Goal: Task Accomplishment & Management: Use online tool/utility

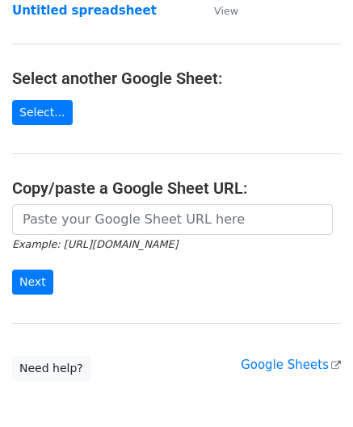
scroll to position [162, 0]
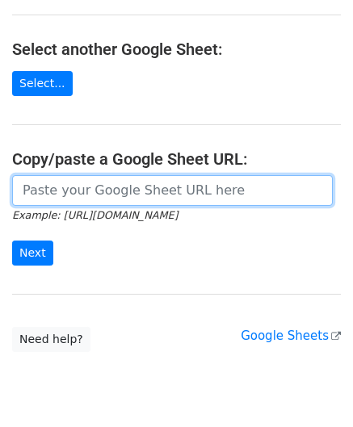
click at [96, 187] on input "url" at bounding box center [172, 190] width 321 height 31
paste input "[URL][DOMAIN_NAME]"
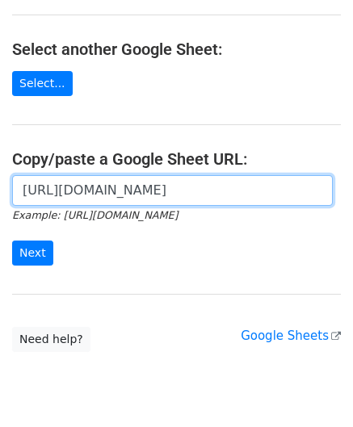
scroll to position [0, 329]
type input "[URL][DOMAIN_NAME]"
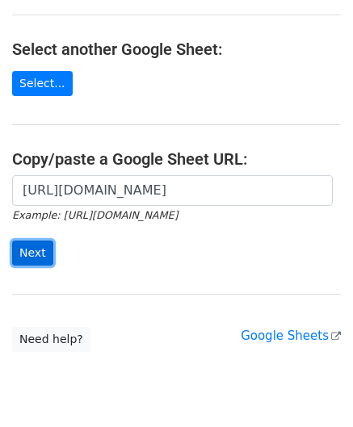
click at [40, 244] on input "Next" at bounding box center [32, 253] width 41 height 25
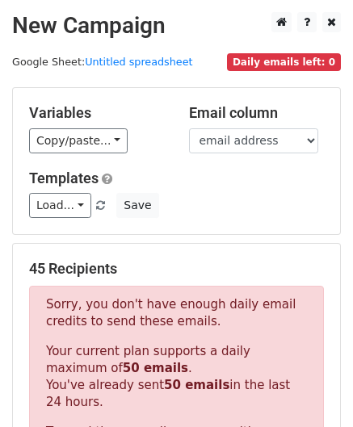
scroll to position [545, 0]
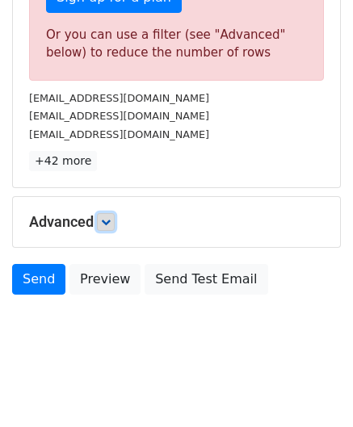
click at [111, 217] on icon at bounding box center [106, 222] width 10 height 10
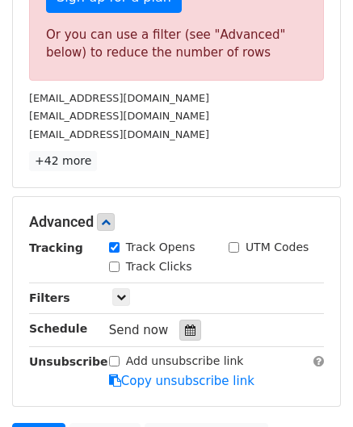
click at [185, 326] on icon at bounding box center [190, 330] width 10 height 11
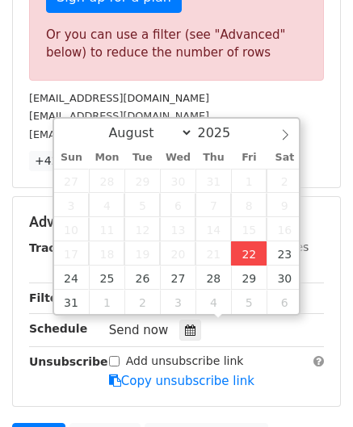
type input "2025-08-22 12:00"
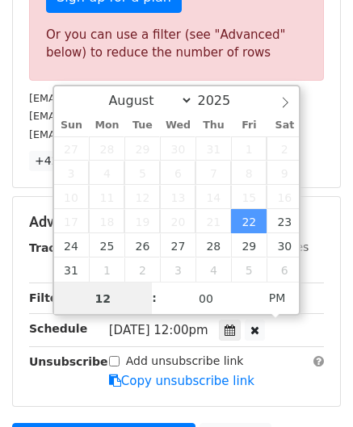
scroll to position [0, 0]
paste input "9"
type input "9"
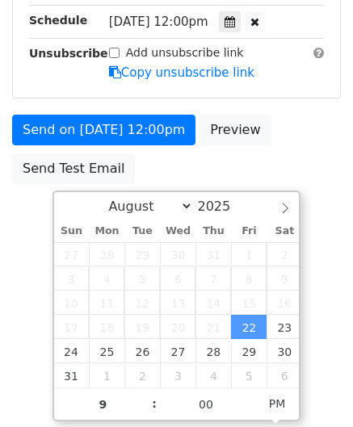
type input "2025-08-22 21:00"
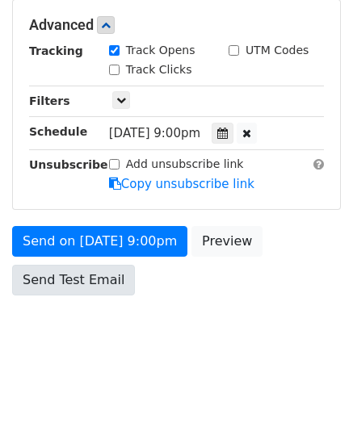
scroll to position [741, 0]
